Goal: Task Accomplishment & Management: Manage account settings

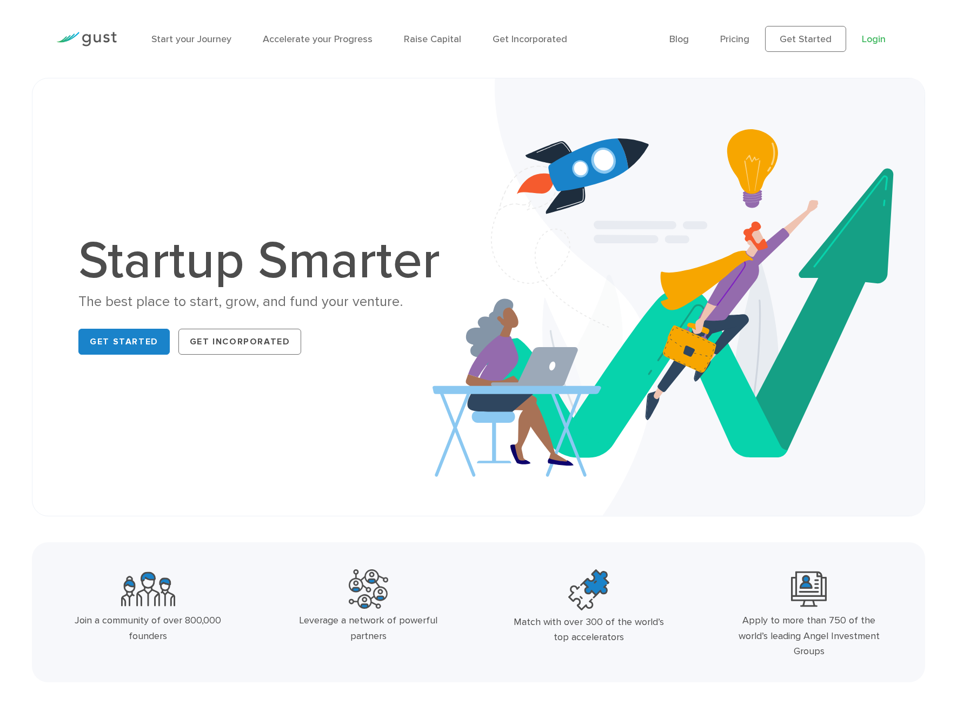
click at [869, 35] on link "Login" at bounding box center [874, 39] width 24 height 11
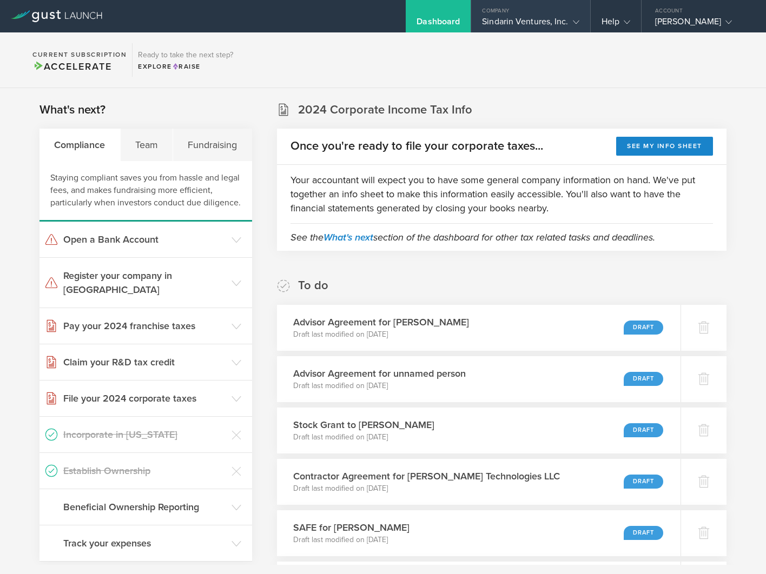
click at [530, 25] on div "Sindarin Ventures, Inc." at bounding box center [530, 24] width 97 height 16
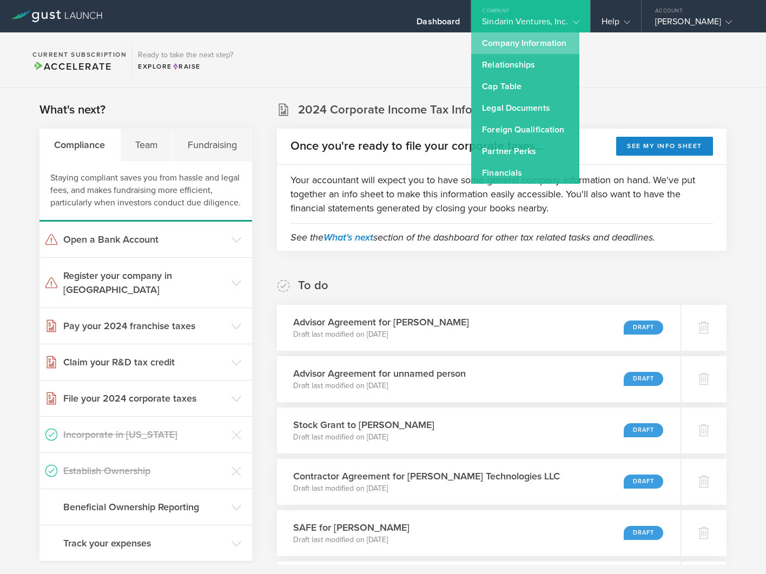
click at [522, 45] on link "Company Information" at bounding box center [525, 43] width 108 height 22
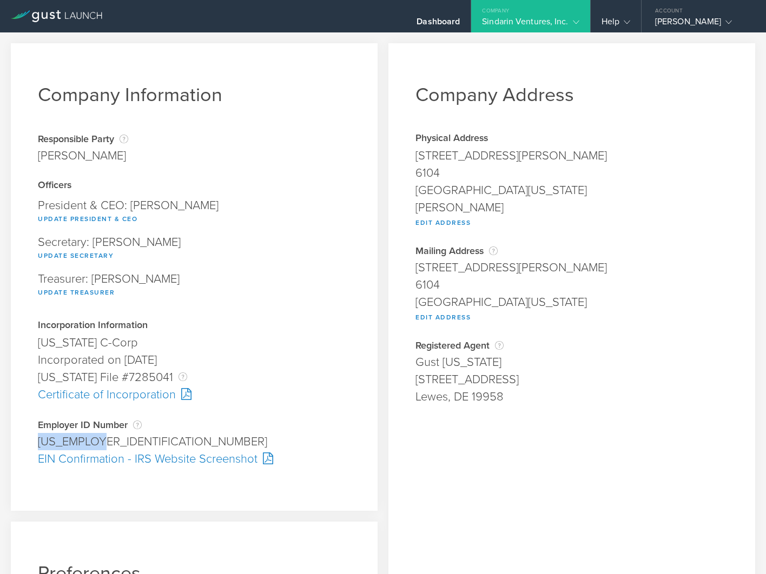
drag, startPoint x: 98, startPoint y: 440, endPoint x: 37, endPoint y: 435, distance: 61.8
click at [37, 435] on div "Company Information Responsible Party The name of the party responsible for fil…" at bounding box center [194, 277] width 367 height 468
copy div "[US_EMPLOYER_IDENTIFICATION_NUMBER]"
drag, startPoint x: 416, startPoint y: 266, endPoint x: 550, endPoint y: 269, distance: 133.6
click at [550, 269] on div "[STREET_ADDRESS][PERSON_NAME]" at bounding box center [571, 267] width 313 height 17
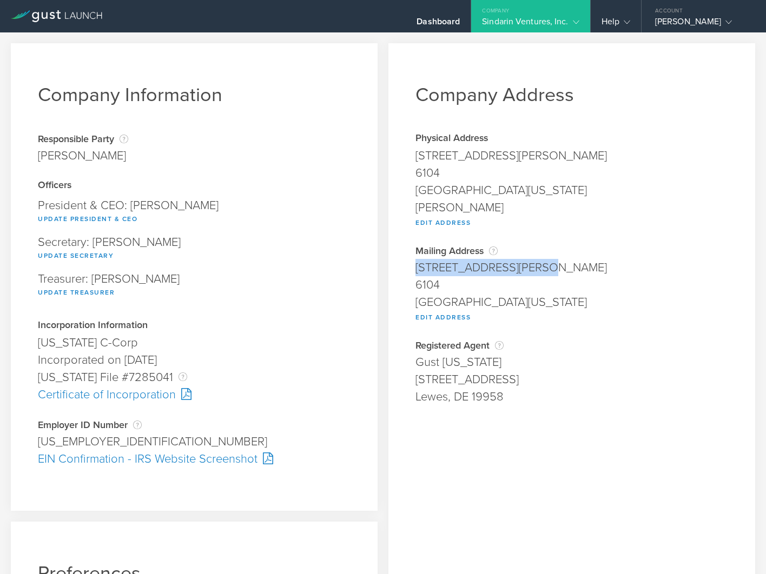
copy div "[STREET_ADDRESS][PERSON_NAME]"
